Goal: Task Accomplishment & Management: Manage account settings

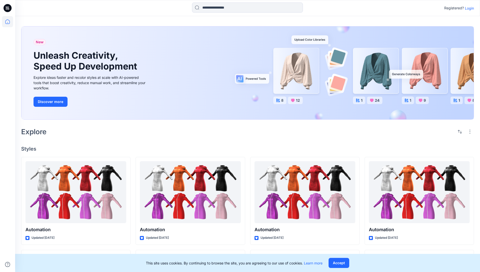
click at [468, 8] on p "Login" at bounding box center [468, 8] width 9 height 5
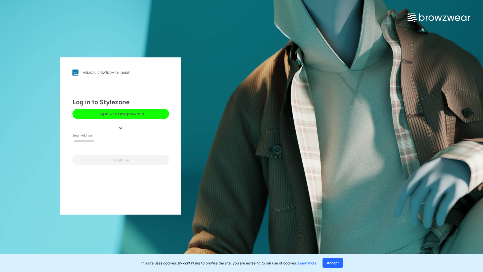
click at [99, 141] on input "Email Address" at bounding box center [121, 142] width 97 height 8
type input "**********"
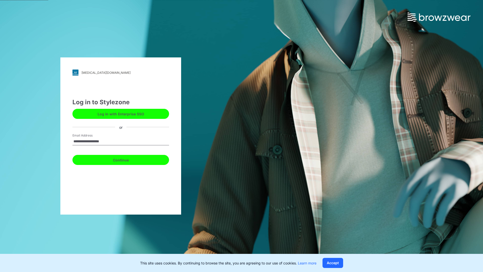
click at [126, 159] on button "Continue" at bounding box center [121, 160] width 97 height 10
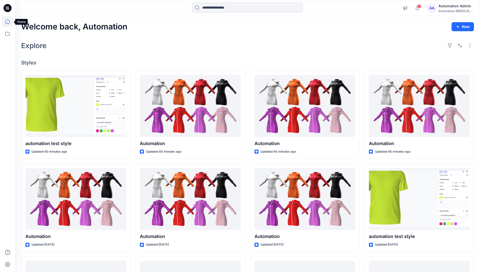
click at [10, 22] on icon at bounding box center [7, 21] width 5 height 5
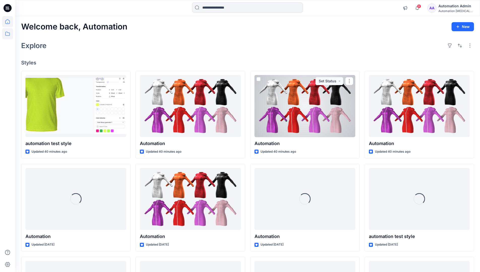
click at [9, 34] on icon at bounding box center [7, 33] width 11 height 11
